Goal: Navigation & Orientation: Find specific page/section

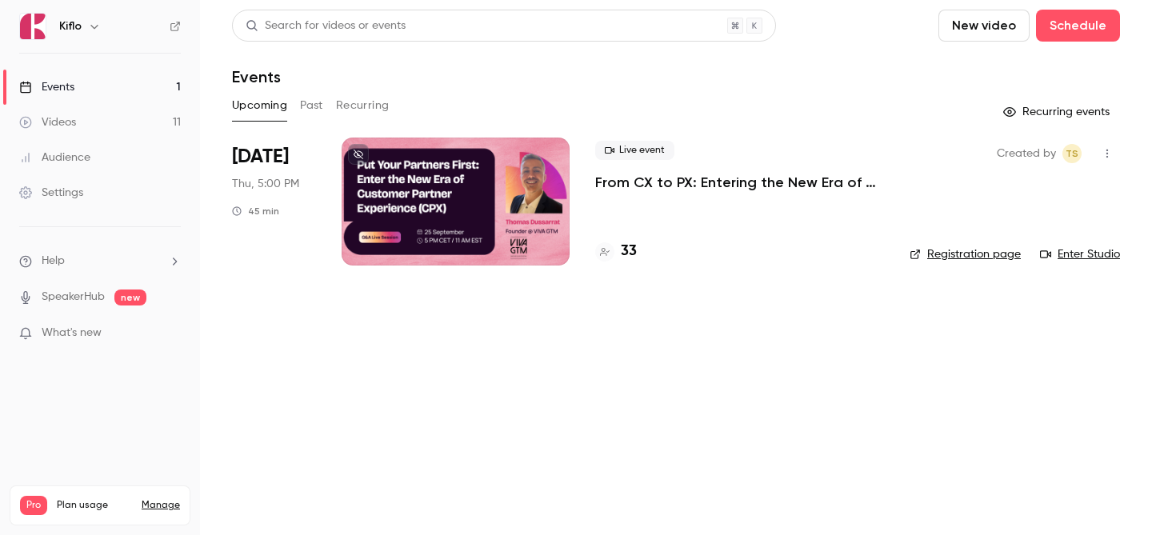
click at [126, 122] on link "Videos 11" at bounding box center [100, 122] width 200 height 35
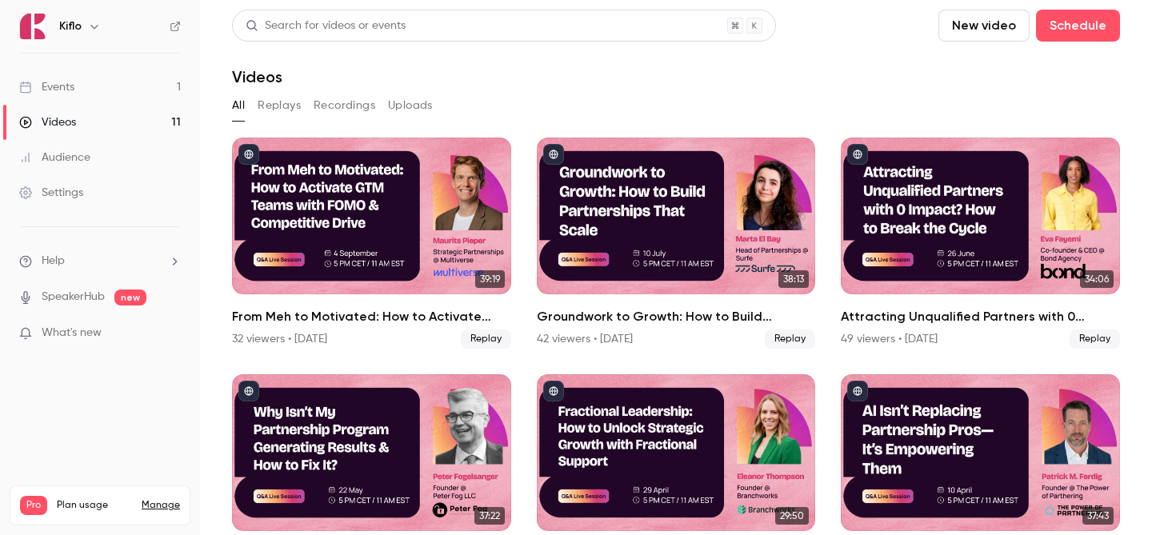
click at [133, 102] on link "Events 1" at bounding box center [100, 87] width 200 height 35
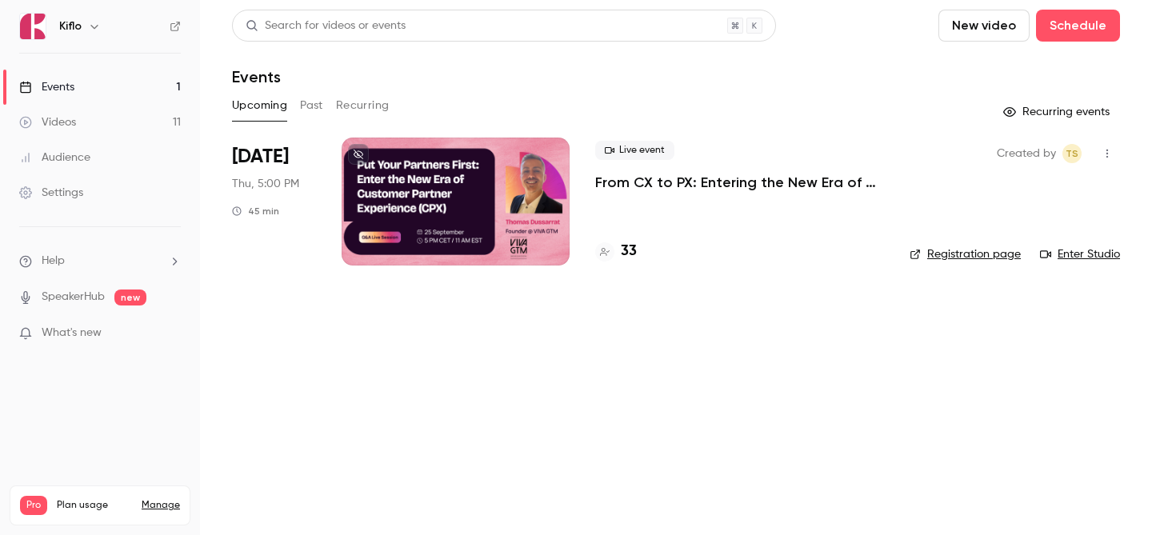
click at [96, 80] on link "Events 1" at bounding box center [100, 87] width 200 height 35
click at [634, 251] on h4 "33" at bounding box center [629, 252] width 16 height 22
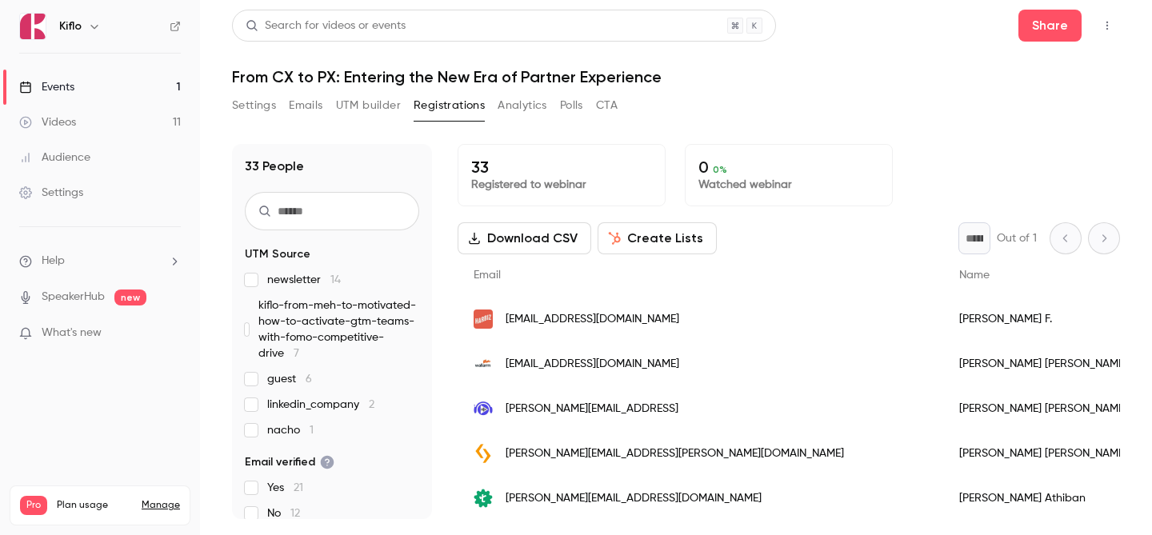
click at [342, 329] on span "kiflo-from-meh-to-motivated-how-to-activate-gtm-teams-with-fomo-competitive-dri…" at bounding box center [338, 330] width 161 height 64
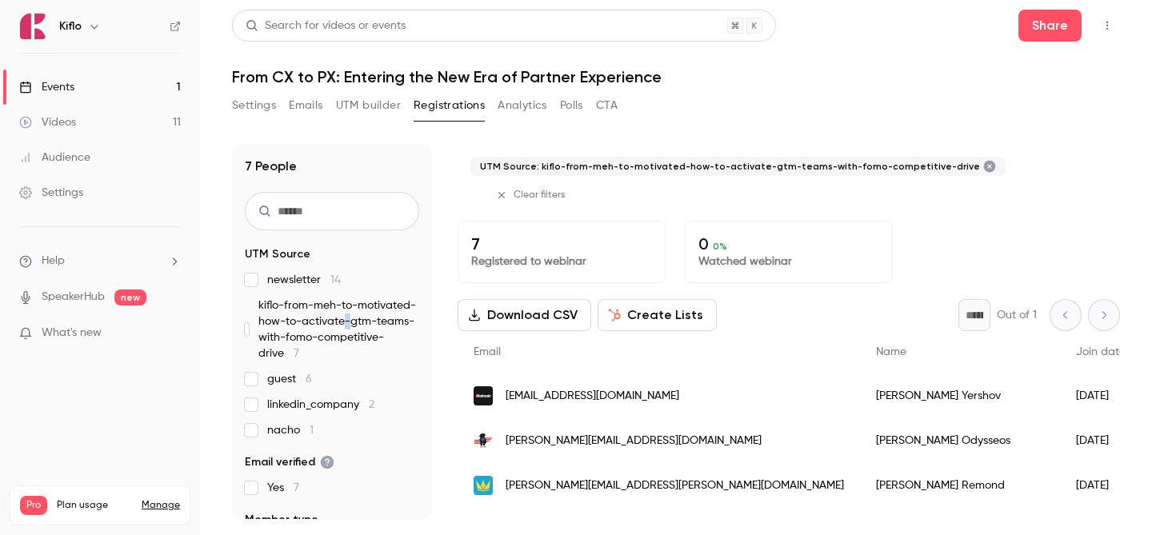
click at [342, 329] on span "kiflo-from-meh-to-motivated-how-to-activate-gtm-teams-with-fomo-competitive-dri…" at bounding box center [338, 330] width 161 height 64
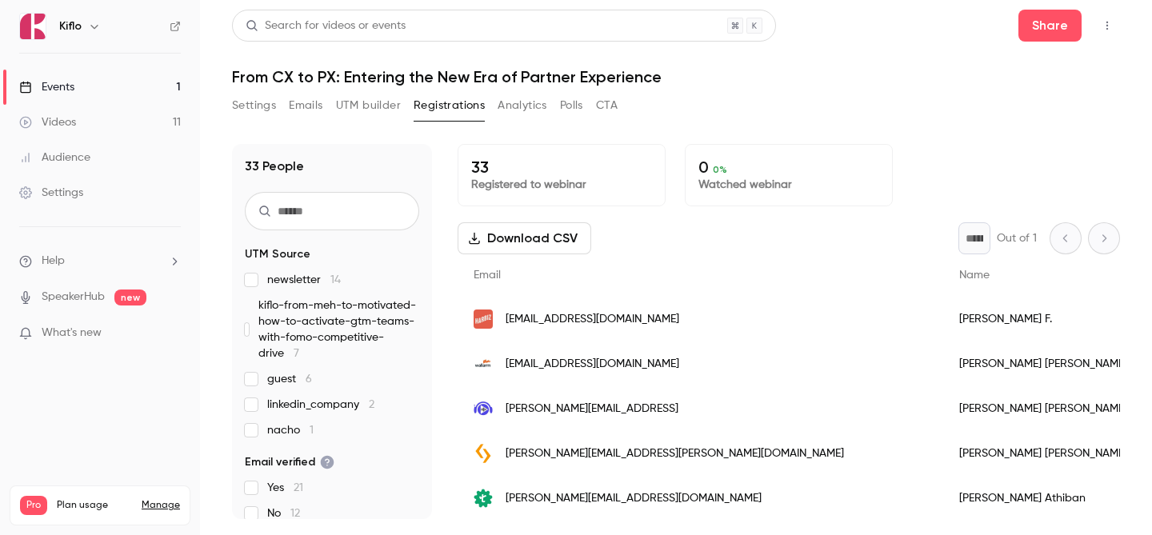
click at [97, 91] on link "Events 1" at bounding box center [100, 87] width 200 height 35
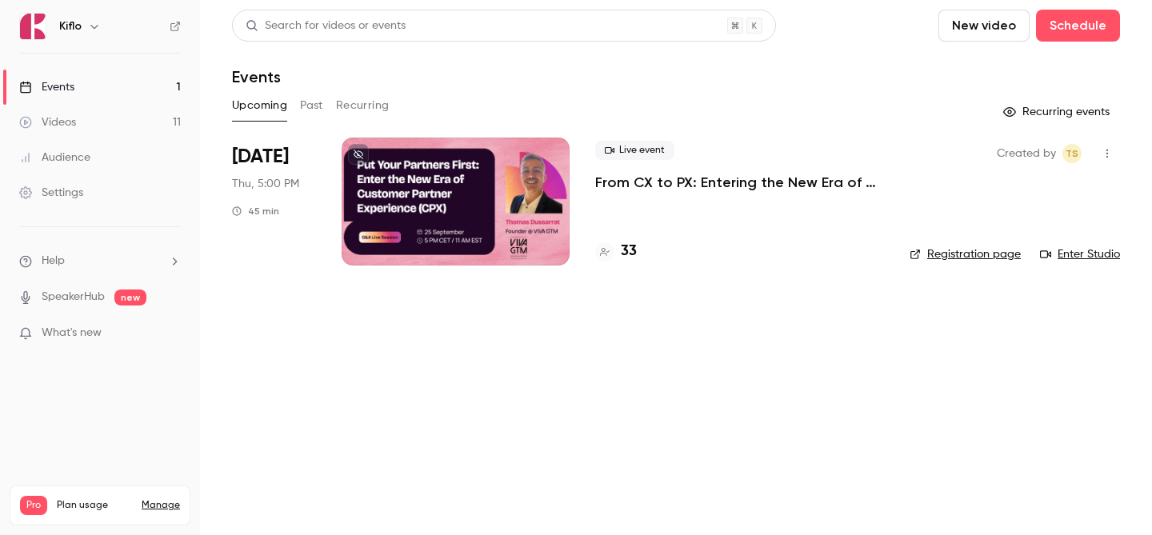
click at [109, 162] on link "Audience" at bounding box center [100, 157] width 200 height 35
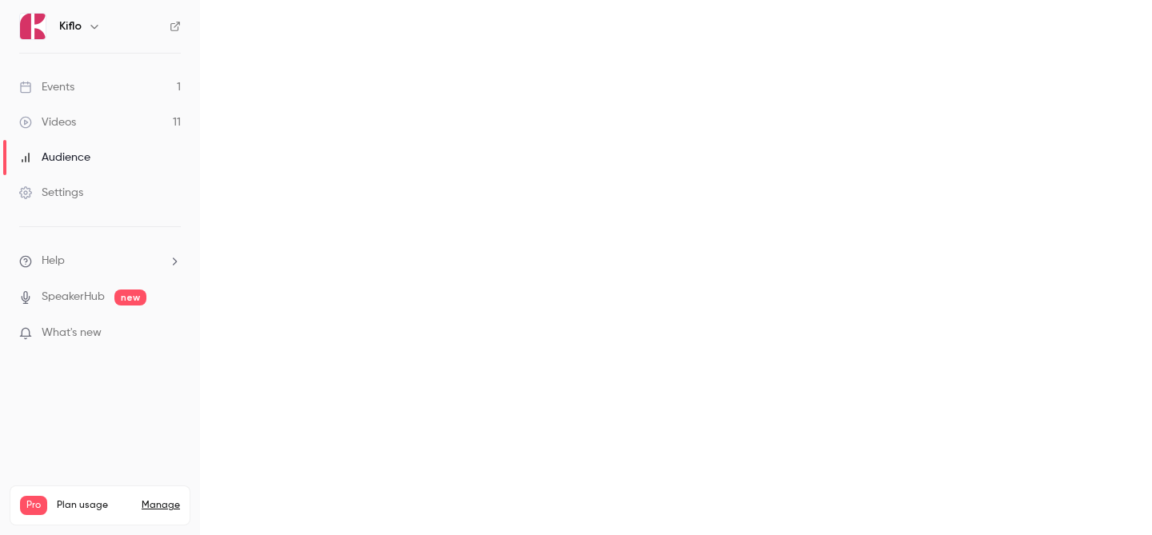
click at [110, 200] on link "Settings" at bounding box center [100, 192] width 200 height 35
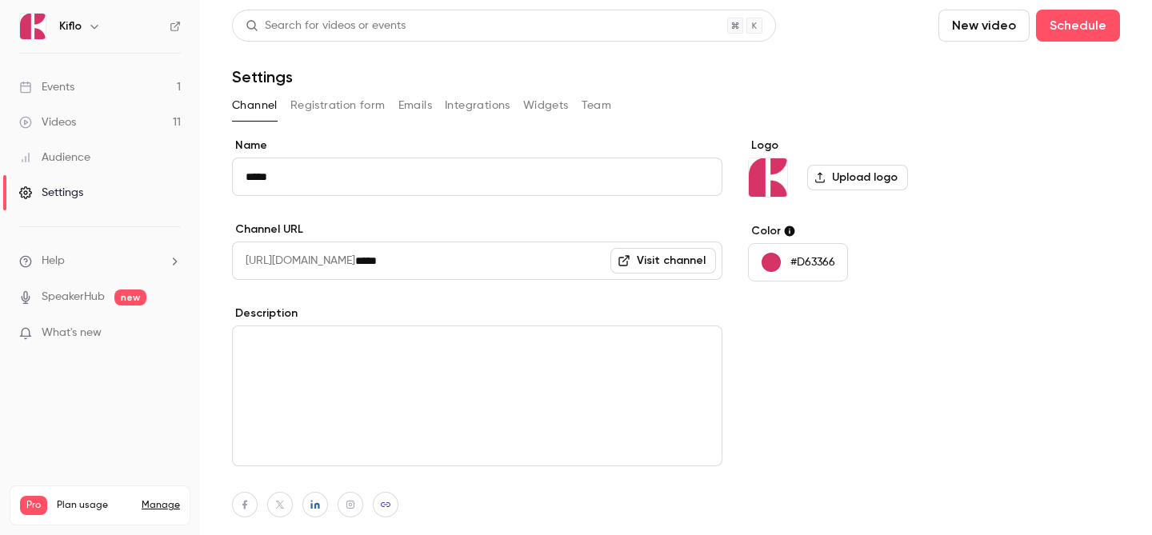
scroll to position [3, 0]
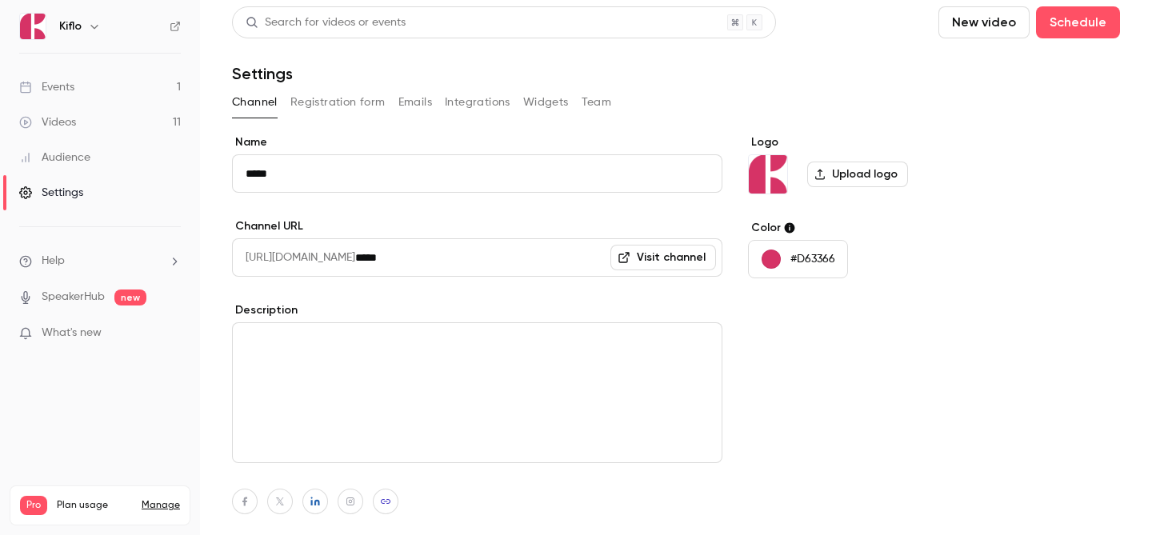
click at [392, 100] on div "Channel Registration form Emails Integrations Widgets Team" at bounding box center [676, 103] width 888 height 26
click at [412, 106] on button "Emails" at bounding box center [415, 103] width 34 height 26
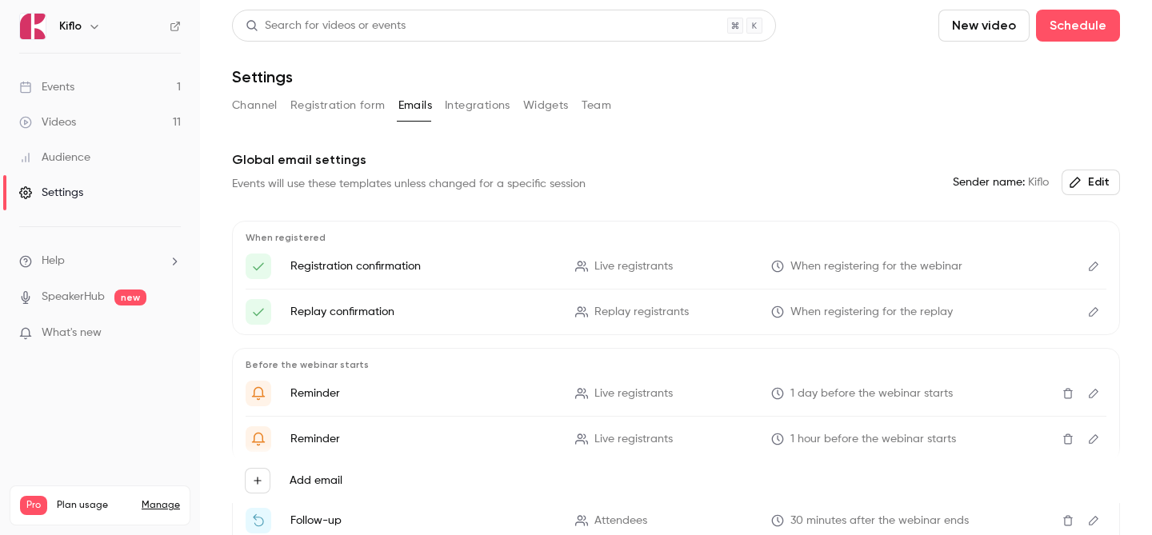
scroll to position [173, 0]
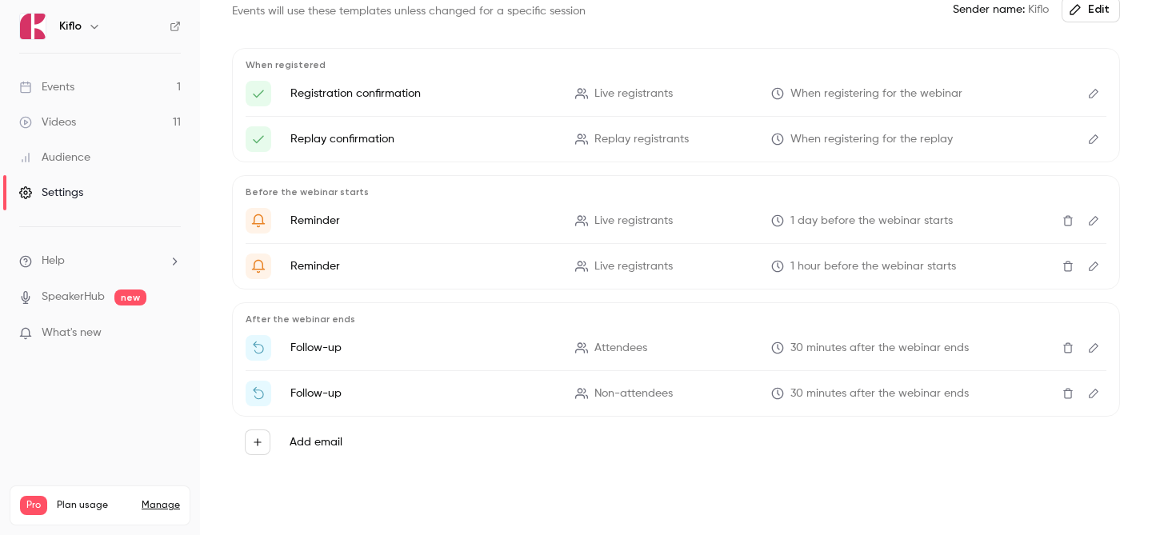
click at [1095, 348] on icon "Edit" at bounding box center [1094, 348] width 10 height 10
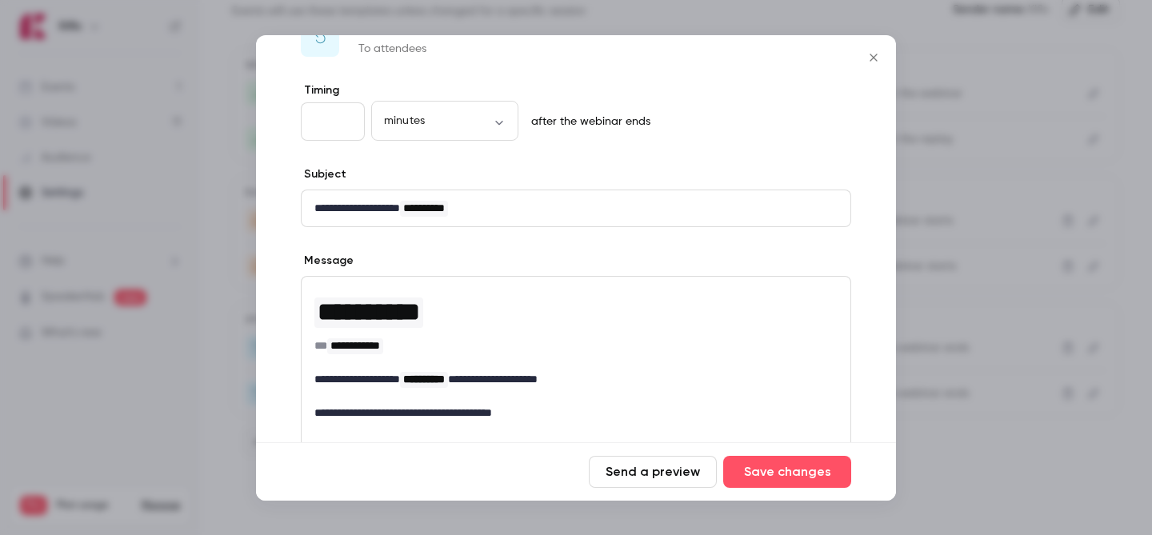
scroll to position [64, 0]
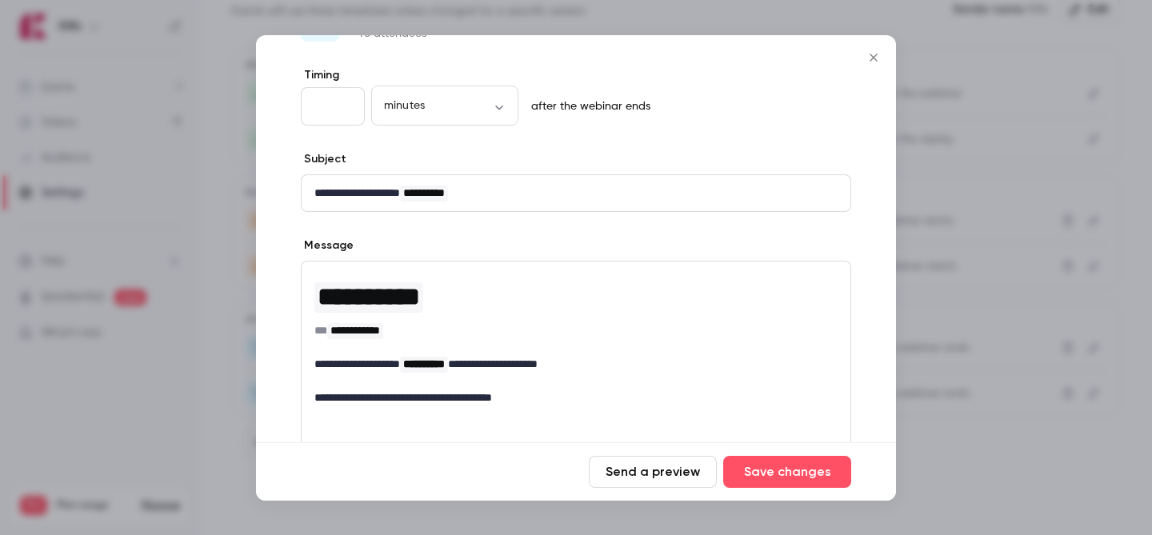
click at [875, 58] on icon "Close" at bounding box center [873, 57] width 19 height 13
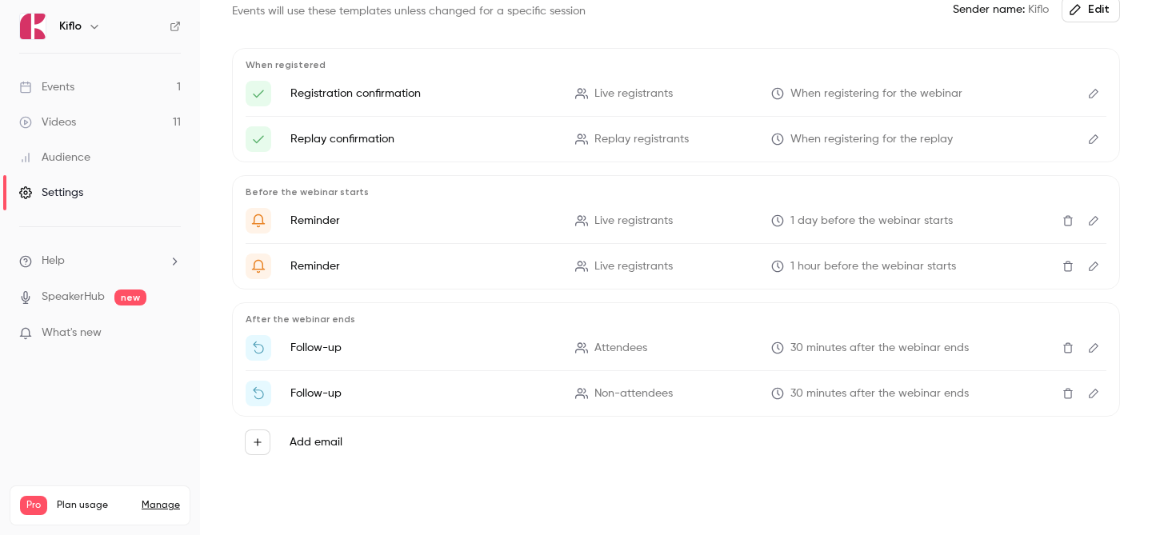
click at [257, 447] on icon "button" at bounding box center [257, 442] width 11 height 11
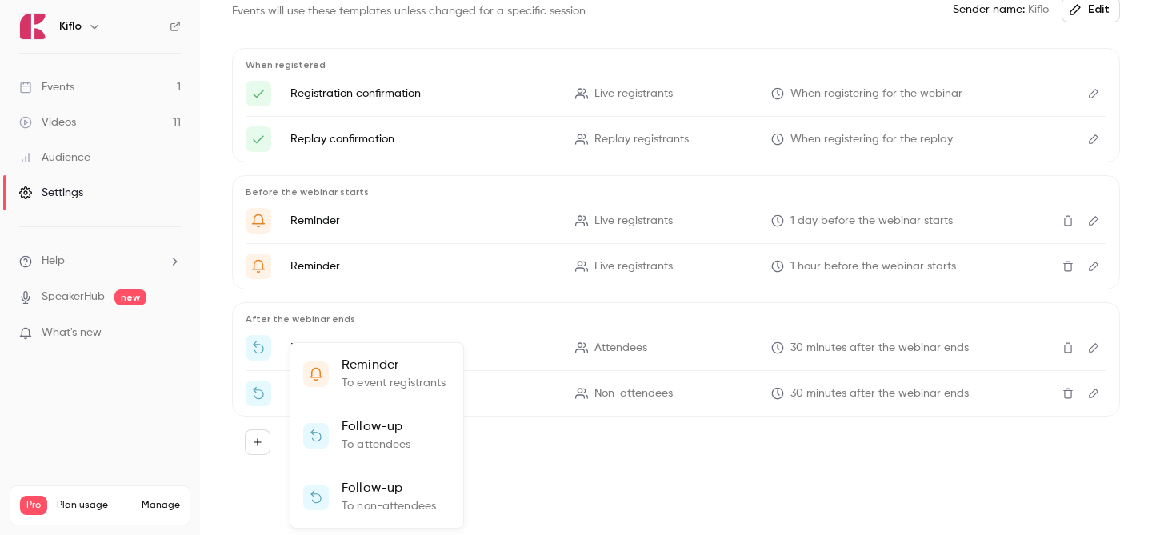
click at [482, 452] on div at bounding box center [576, 267] width 1152 height 535
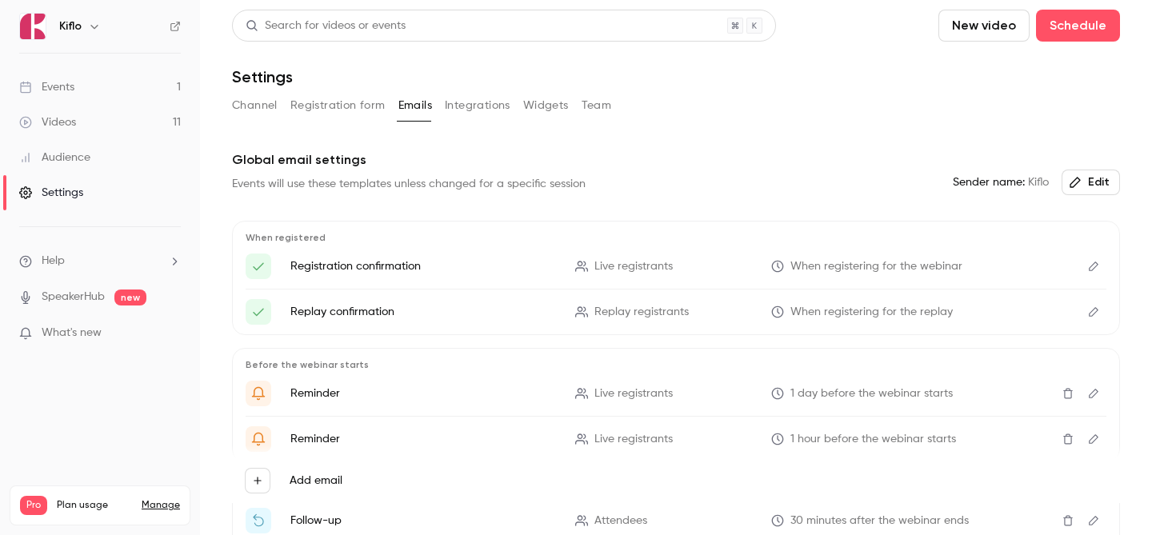
scroll to position [173, 0]
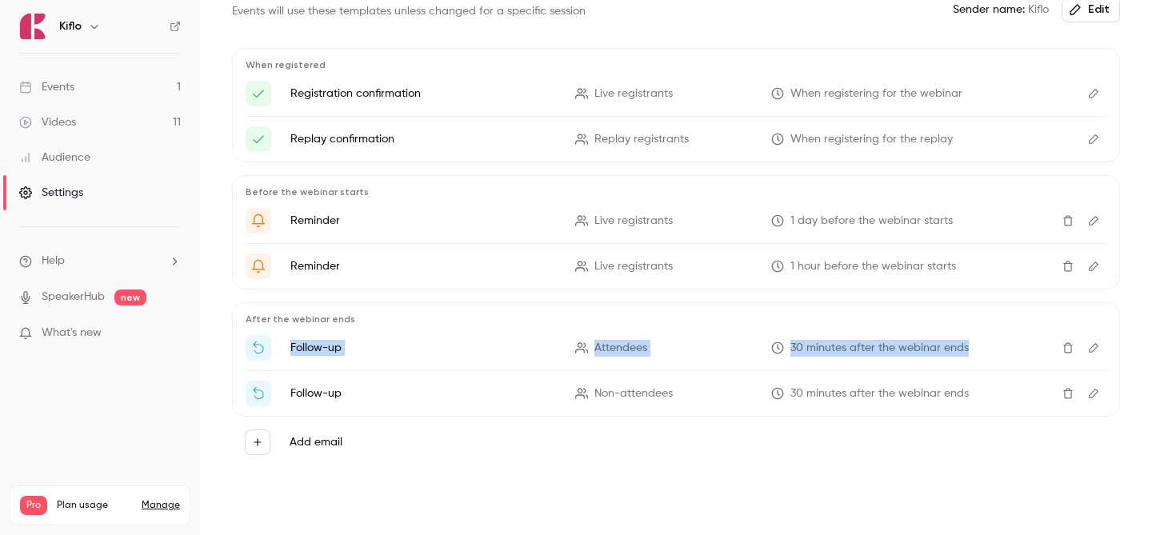
drag, startPoint x: 283, startPoint y: 344, endPoint x: 680, endPoint y: 374, distance: 397.9
click at [681, 374] on ul "Follow-up Attendees 30 minutes after the webinar ends Follow-up Non-attendees 3…" at bounding box center [676, 370] width 861 height 71
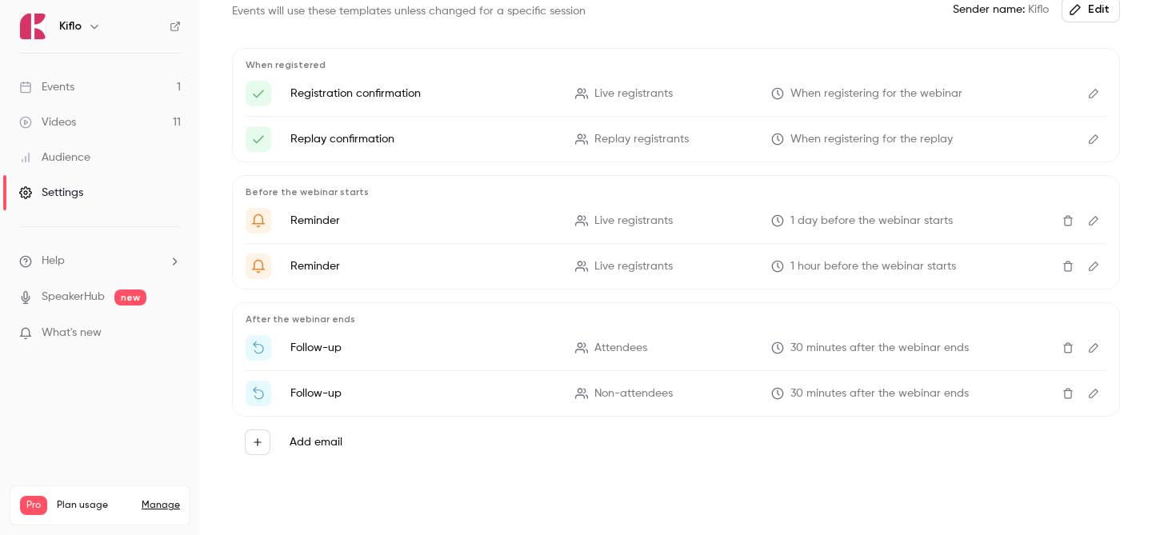
click at [674, 360] on li "Follow-up Attendees 30 minutes after the webinar ends" at bounding box center [676, 348] width 861 height 26
click at [288, 344] on li "Follow-up Attendees 30 minutes after the webinar ends" at bounding box center [676, 348] width 861 height 26
click at [126, 88] on link "Events 1" at bounding box center [100, 87] width 200 height 35
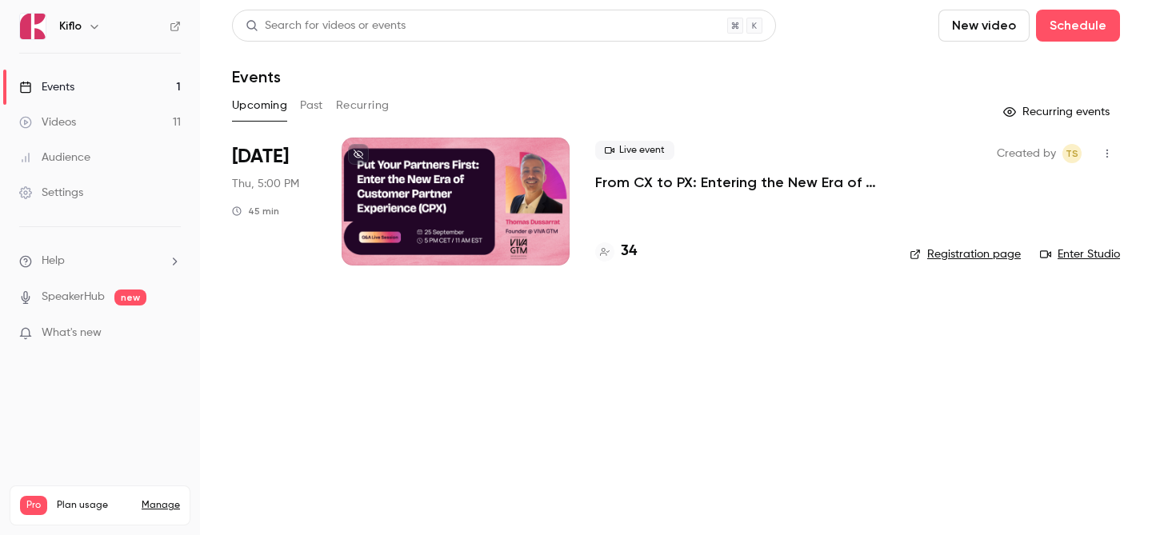
click at [123, 69] on ul "Events 1 Videos 11 Audience Settings" at bounding box center [100, 140] width 200 height 173
click at [119, 79] on link "Events 1" at bounding box center [100, 87] width 200 height 35
click at [626, 253] on h4 "34" at bounding box center [629, 252] width 16 height 22
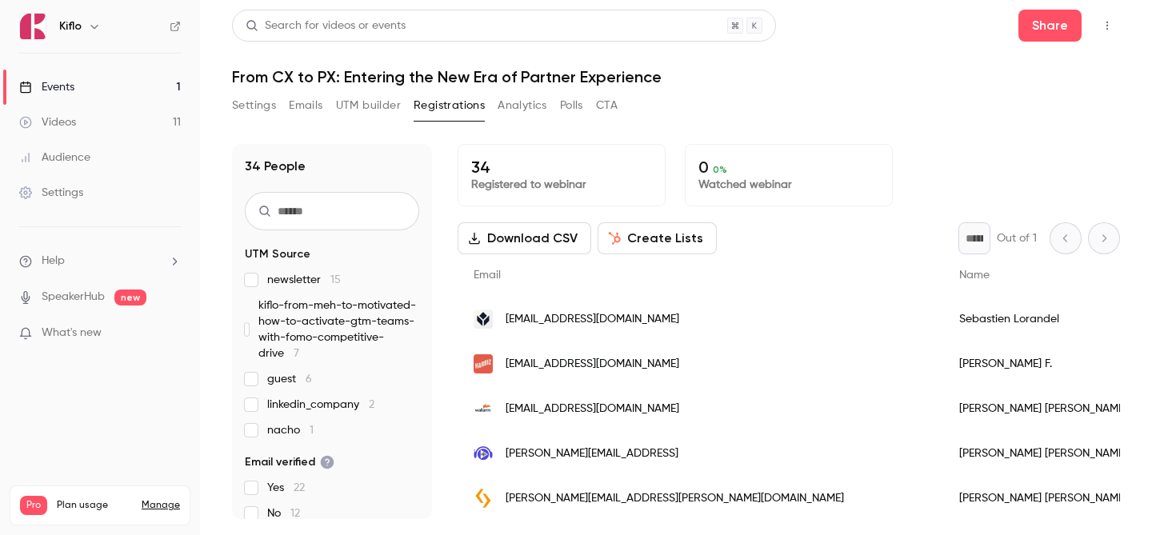
click at [78, 118] on link "Videos 11" at bounding box center [100, 122] width 200 height 35
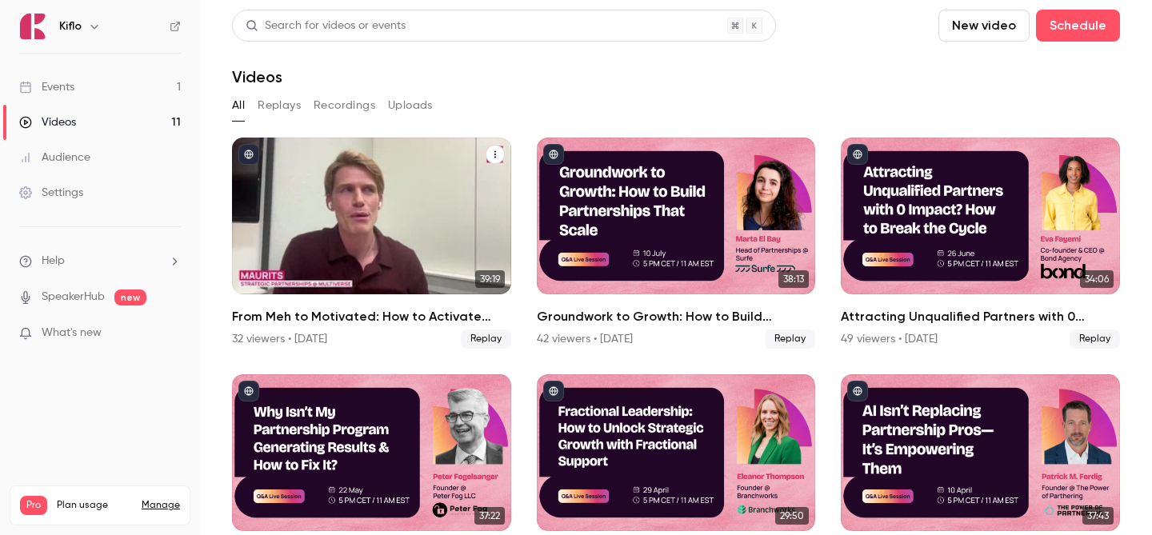
click at [410, 200] on div "From Meh to Motivated: How to Activate GTM Teams with FOMO & Competitive Drive" at bounding box center [371, 216] width 279 height 157
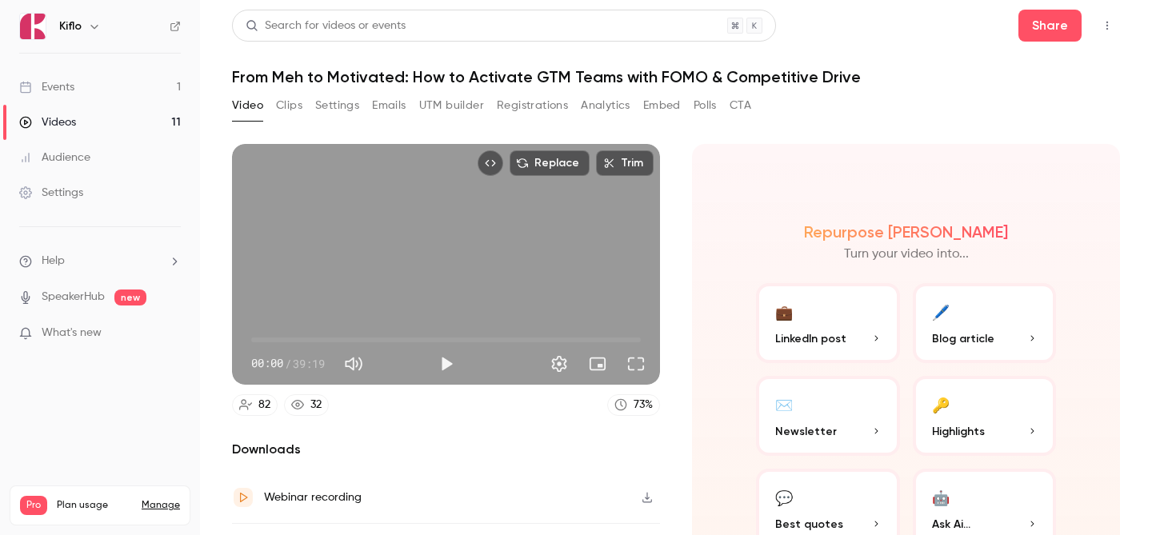
click at [508, 104] on button "Registrations" at bounding box center [532, 106] width 71 height 26
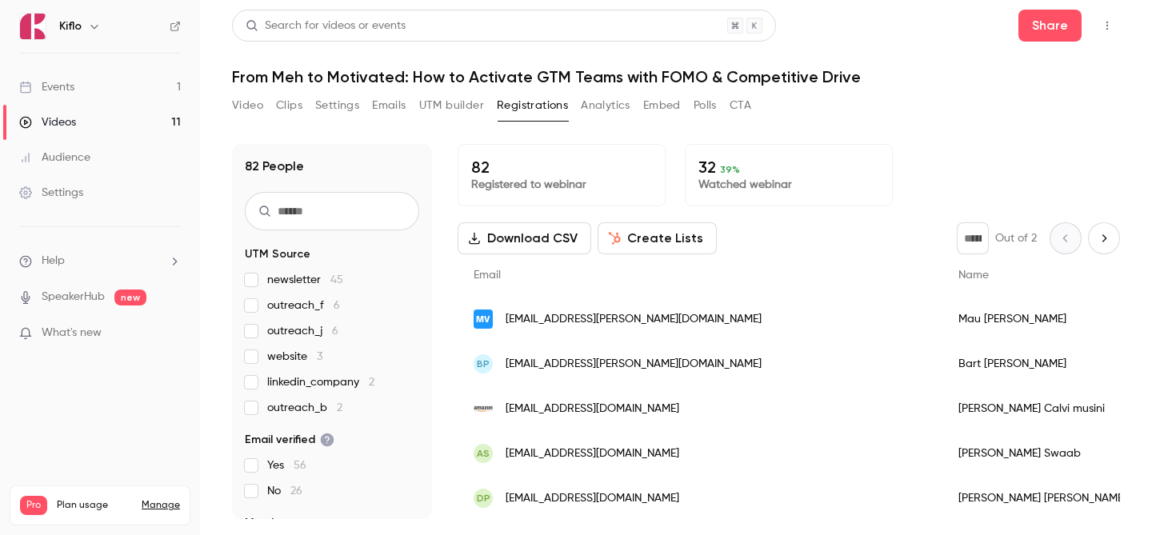
click at [164, 86] on link "Events 1" at bounding box center [100, 87] width 200 height 35
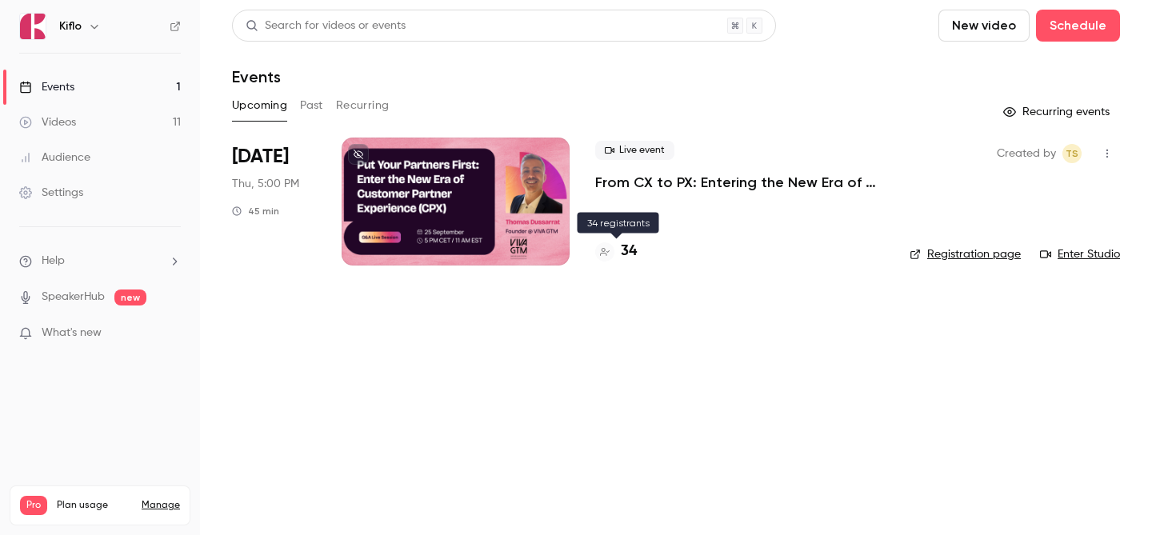
click at [629, 250] on h4 "34" at bounding box center [629, 252] width 16 height 22
